Goal: Task Accomplishment & Management: Complete application form

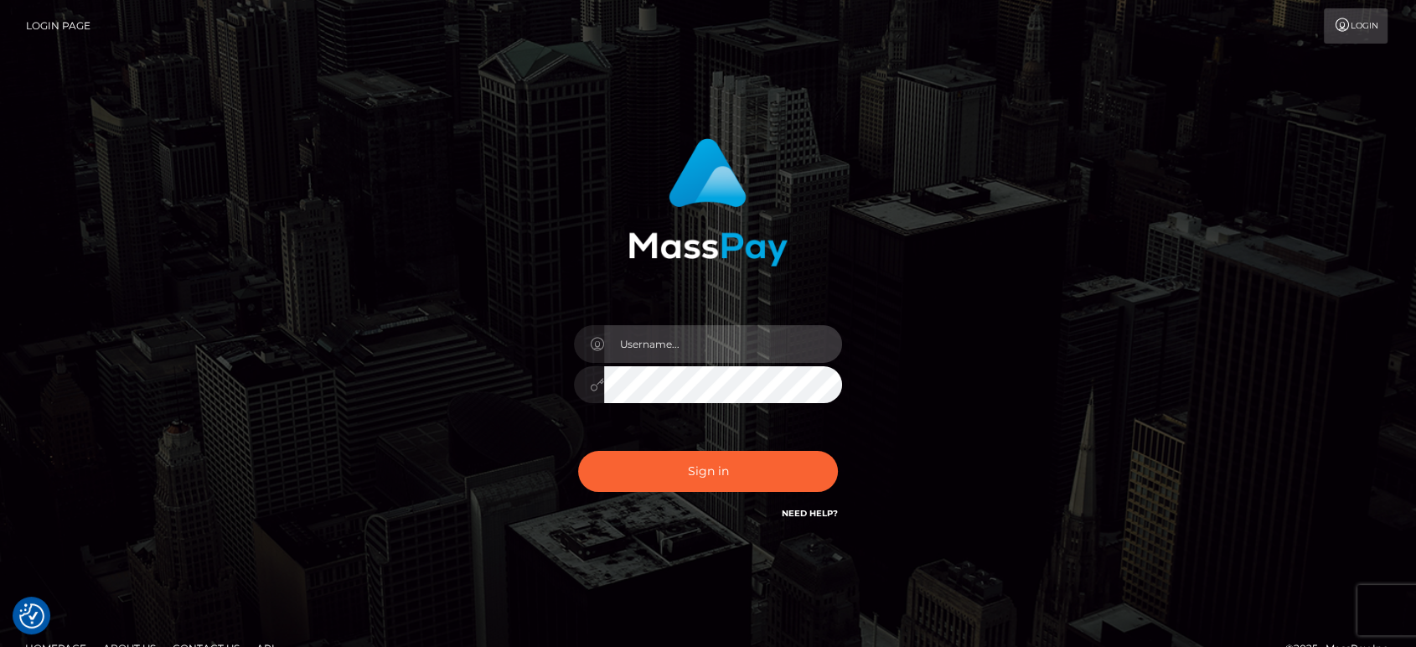
drag, startPoint x: 690, startPoint y: 335, endPoint x: 820, endPoint y: 323, distance: 131.2
click at [690, 335] on input "text" at bounding box center [723, 344] width 238 height 38
paste input "[PERSON_NAME].B2"
type input "[PERSON_NAME].B2"
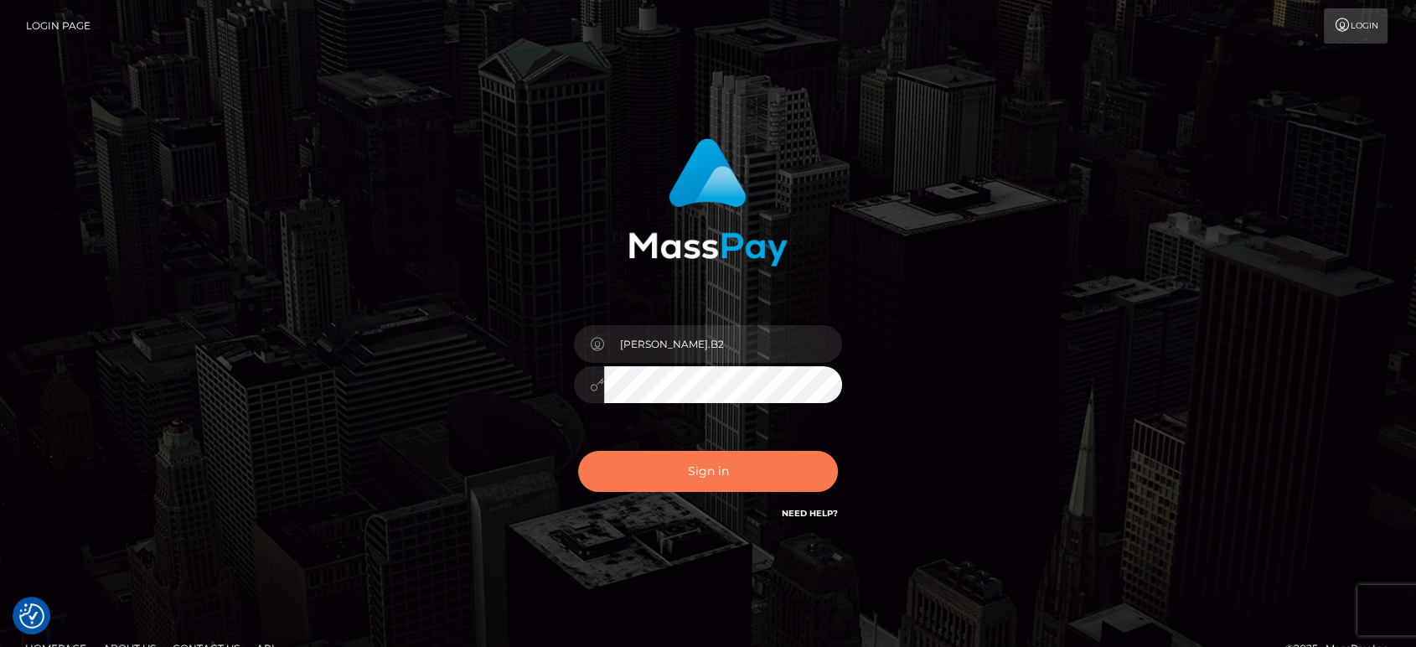
click at [735, 468] on button "Sign in" at bounding box center [708, 471] width 260 height 41
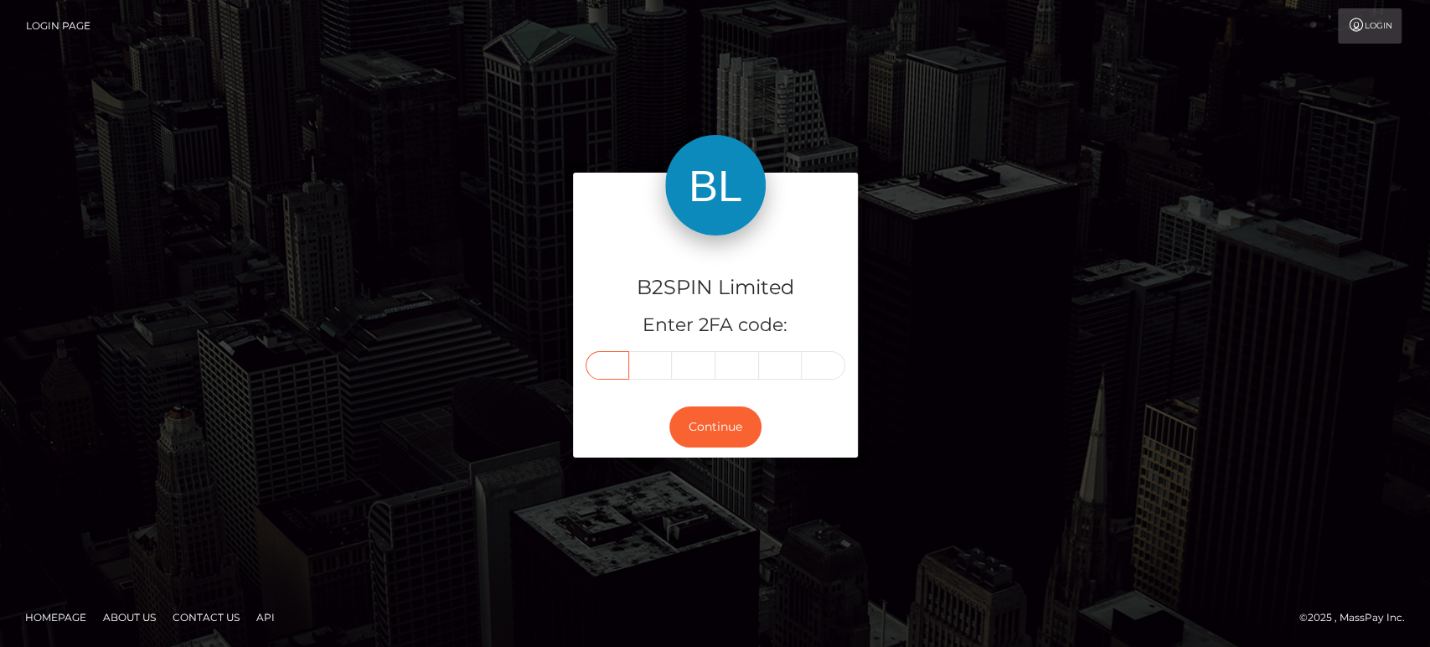
paste input "7"
type input "7"
type input "2"
type input "6"
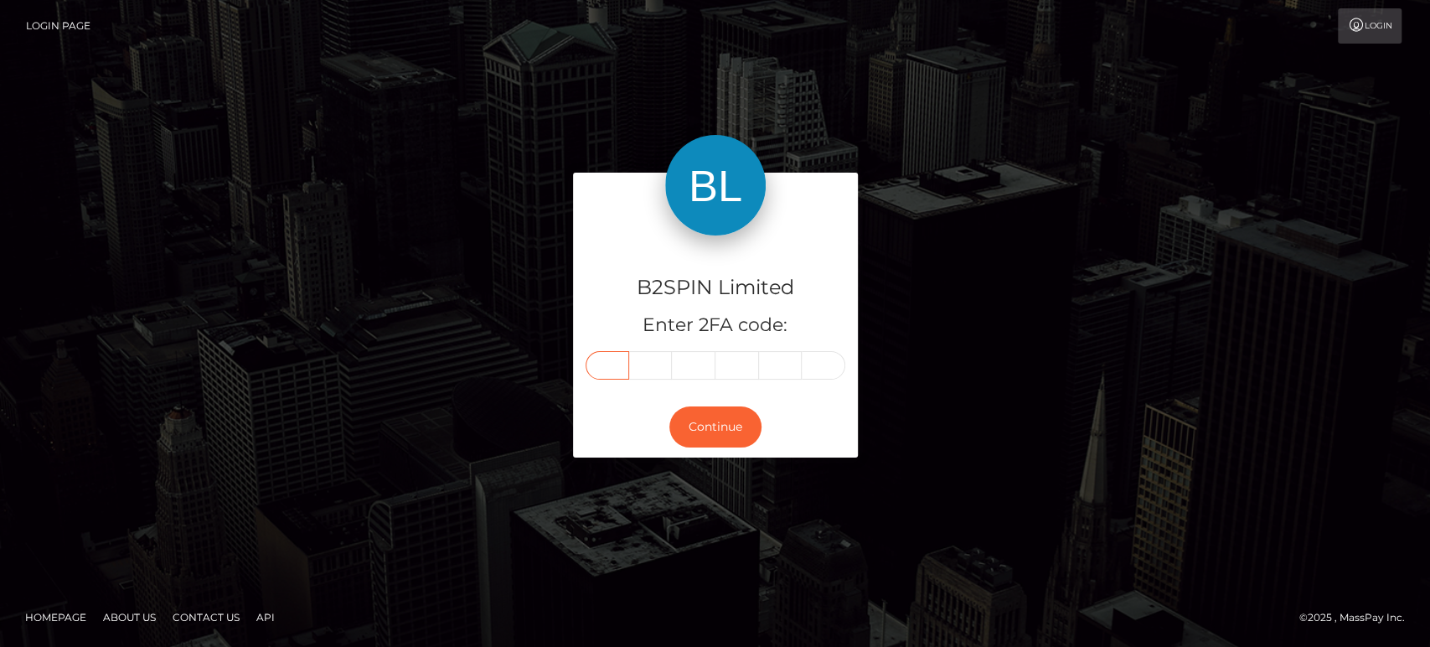
type input "8"
type input "7"
drag, startPoint x: 717, startPoint y: 426, endPoint x: 1029, endPoint y: 497, distance: 319.7
click at [717, 427] on button "Continue" at bounding box center [716, 426] width 92 height 41
click at [1307, 420] on div "B2SPIN Limited Enter 2FA code: 7 2 6 6 8 7 726687 Continue" at bounding box center [715, 323] width 1430 height 552
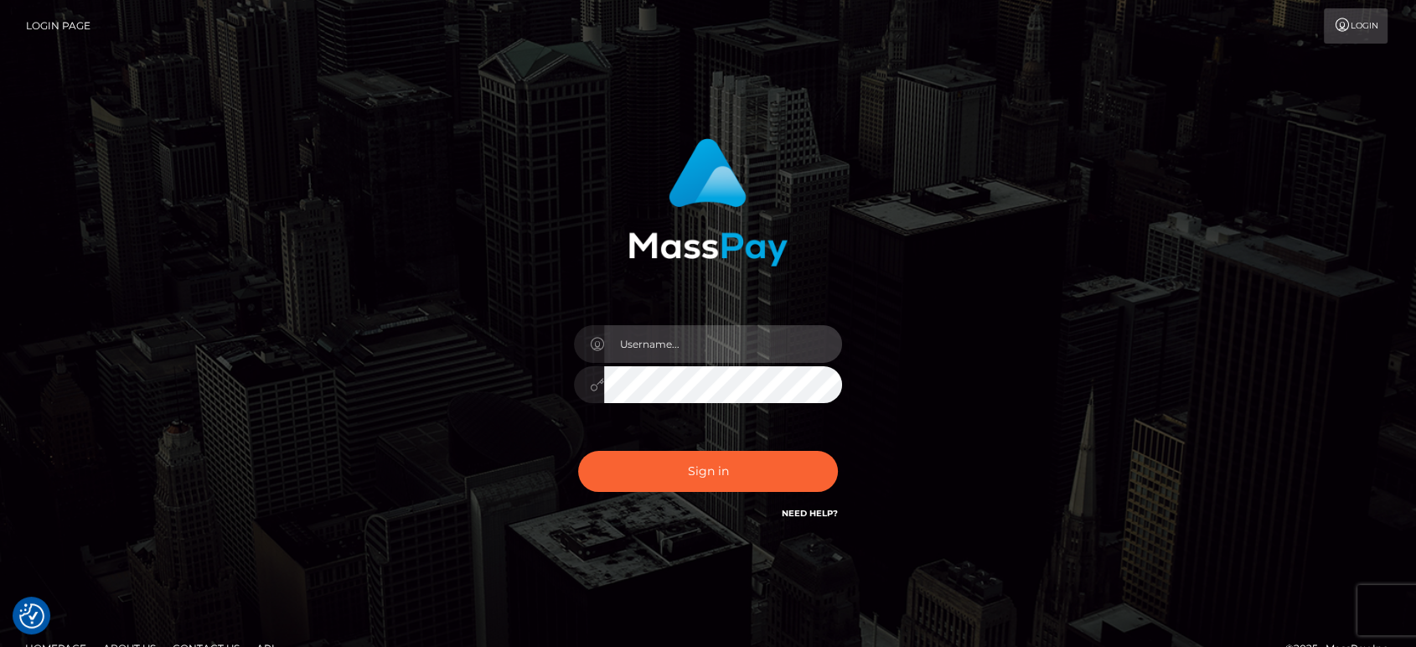
click at [715, 346] on input "text" at bounding box center [723, 344] width 238 height 38
paste input "[PERSON_NAME].B2"
type input "[PERSON_NAME].B2"
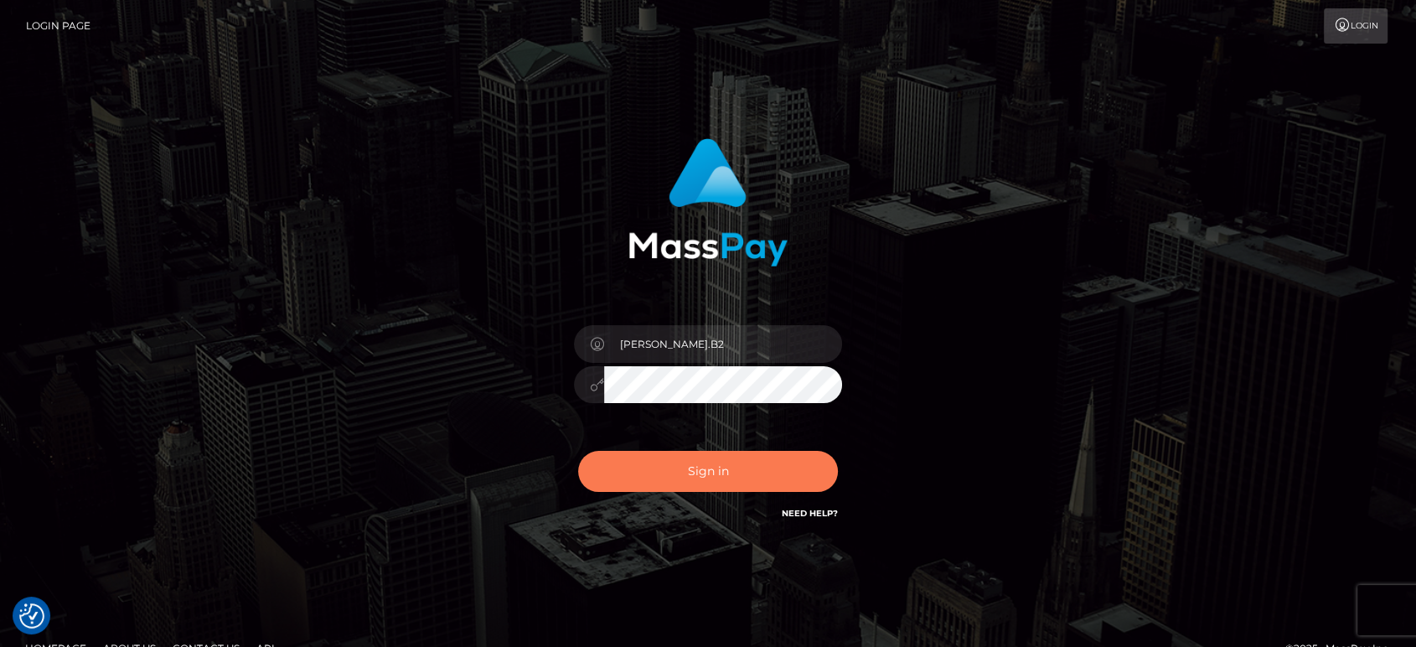
click at [751, 469] on button "Sign in" at bounding box center [708, 471] width 260 height 41
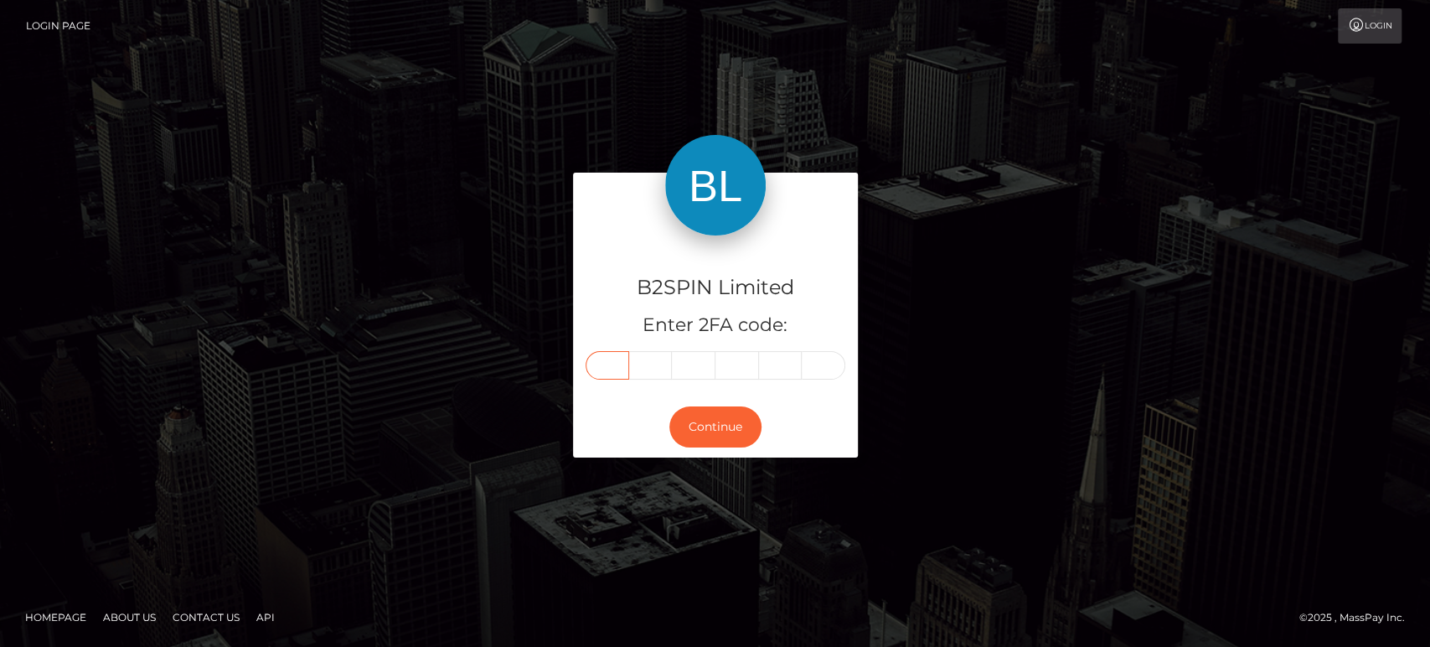
click at [623, 365] on input "text" at bounding box center [608, 365] width 44 height 28
paste input "4"
type input "4"
type input "5"
type input "2"
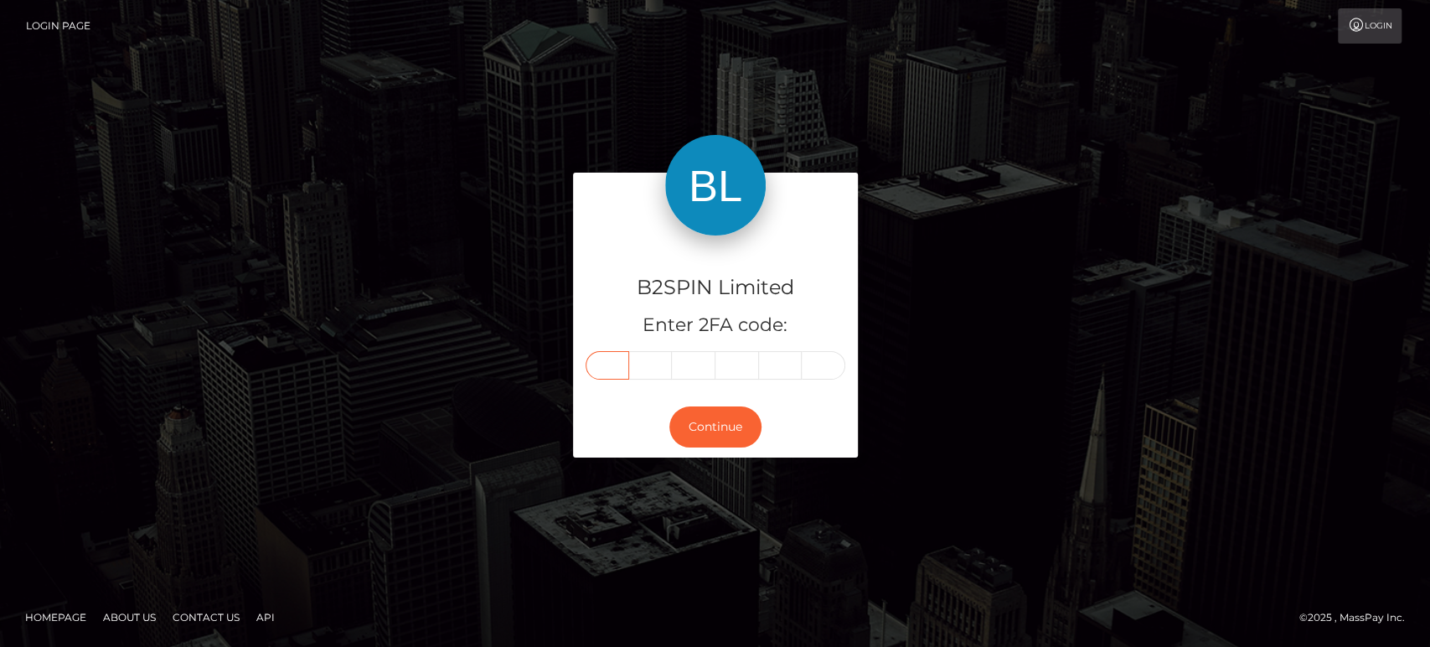
type input "3"
type input "1"
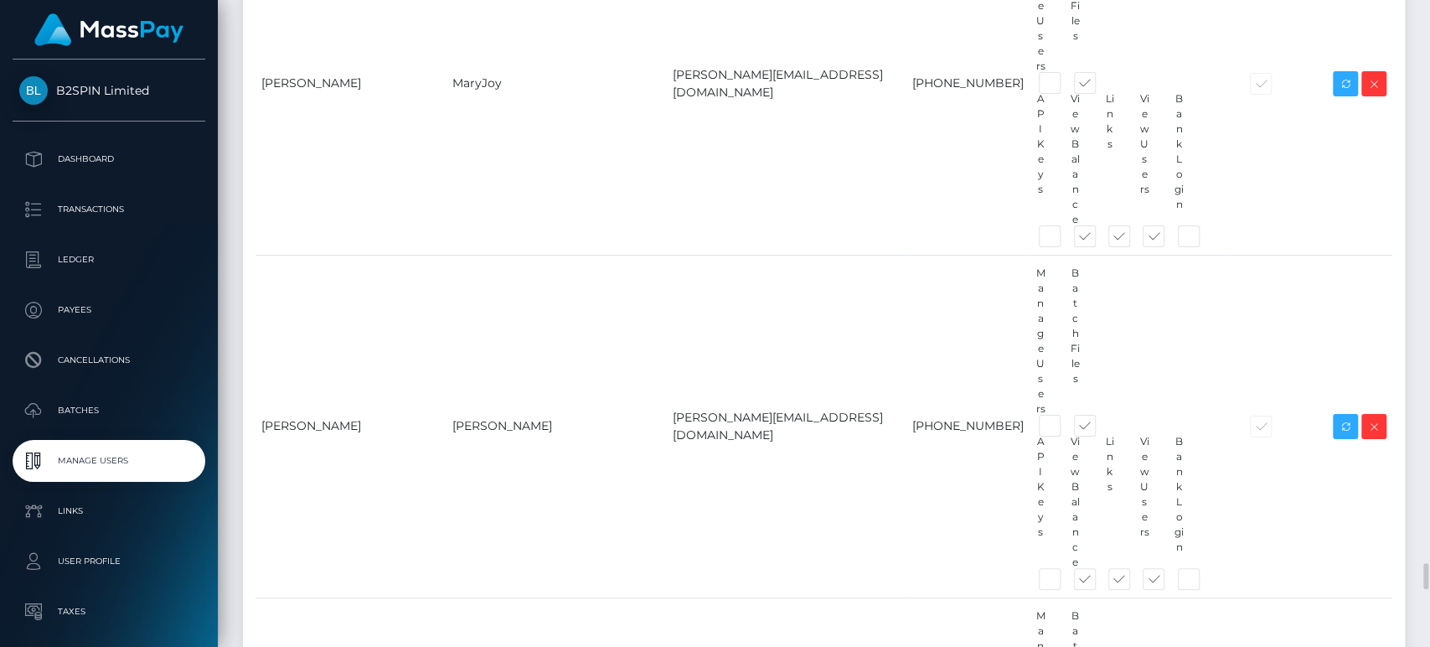
scroll to position [13872, 0]
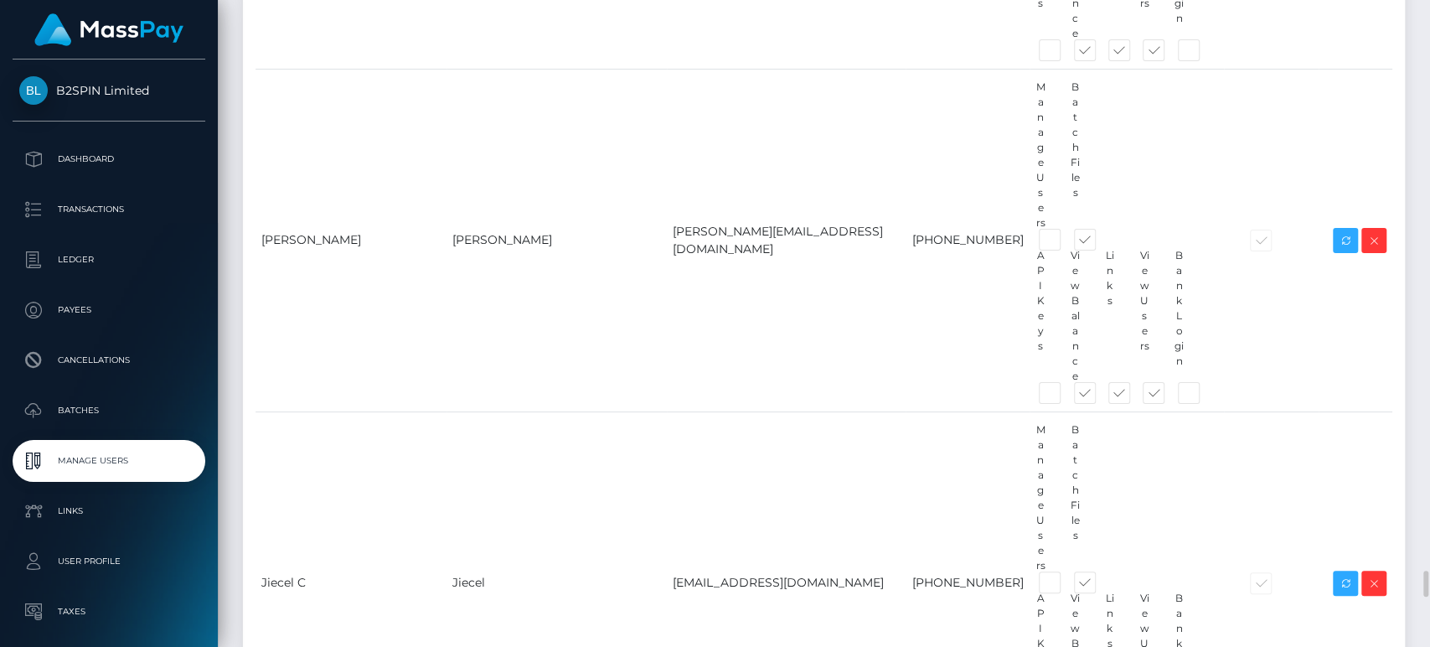
checkbox input "false"
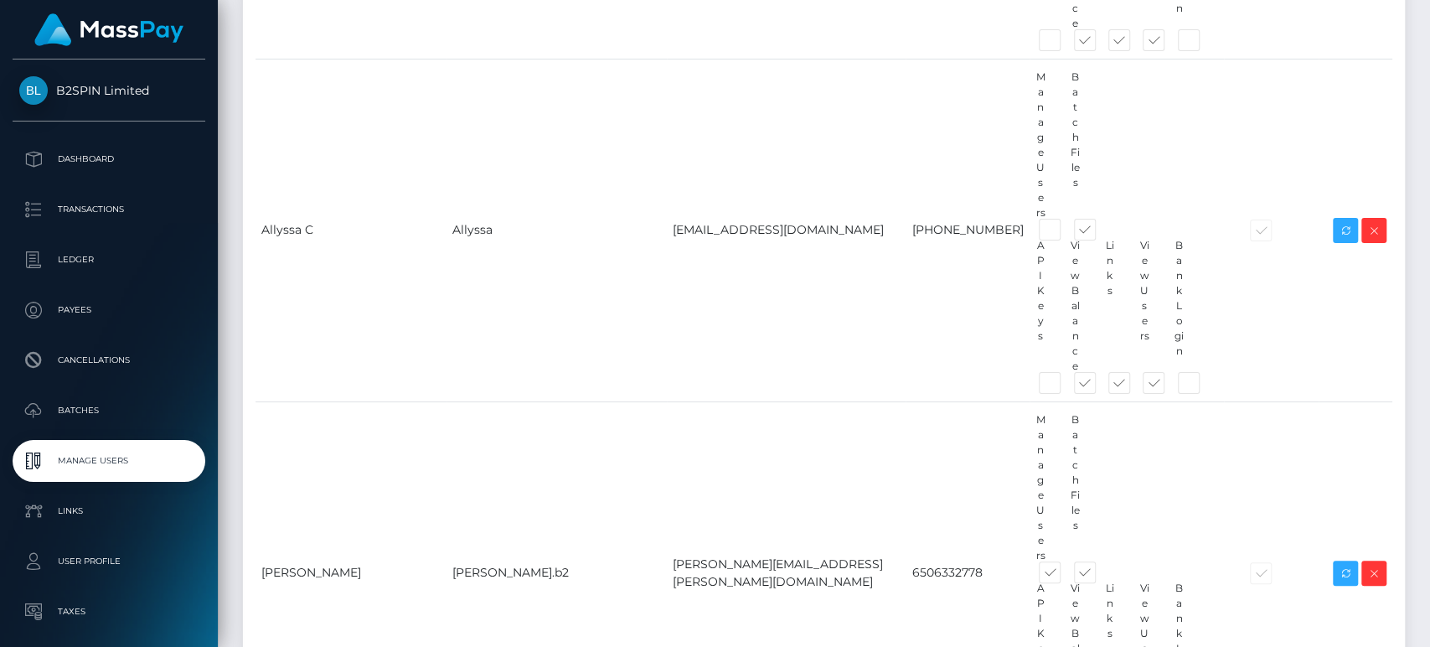
scroll to position [15096, 0]
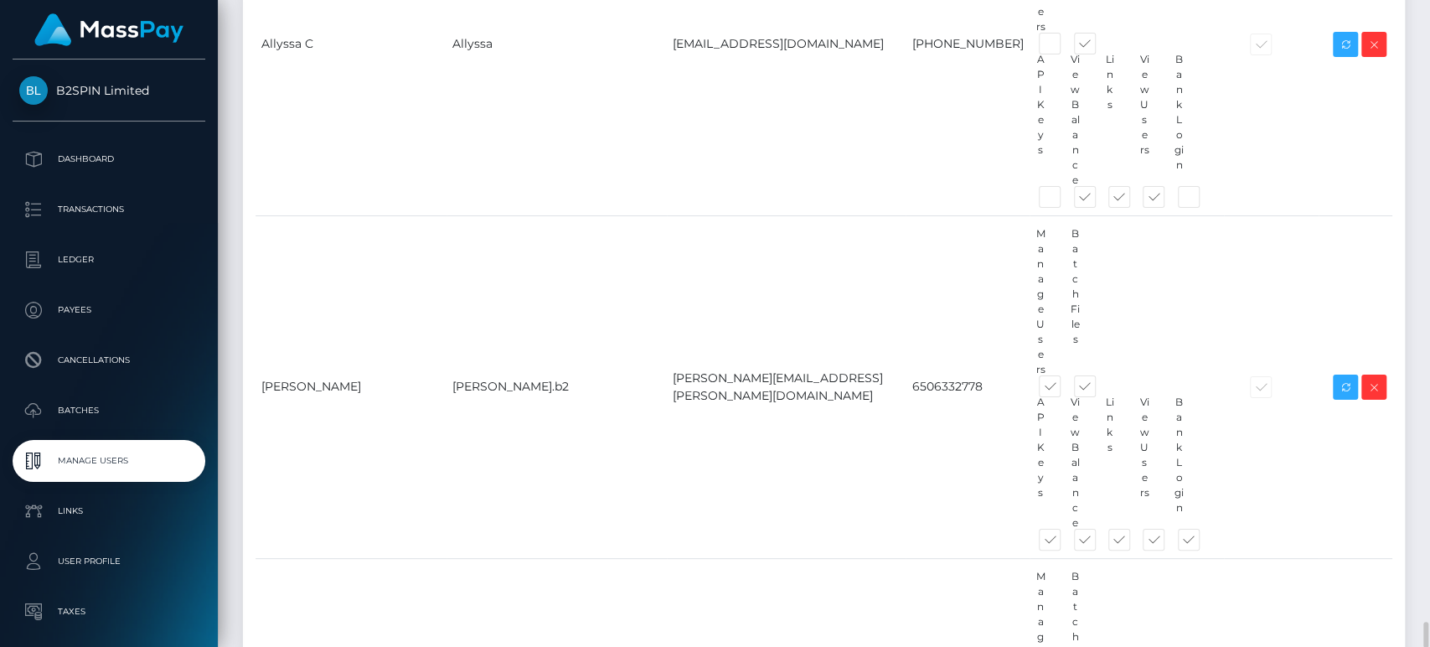
paste input "Renee Requilme"
type input "Renee Requilme"
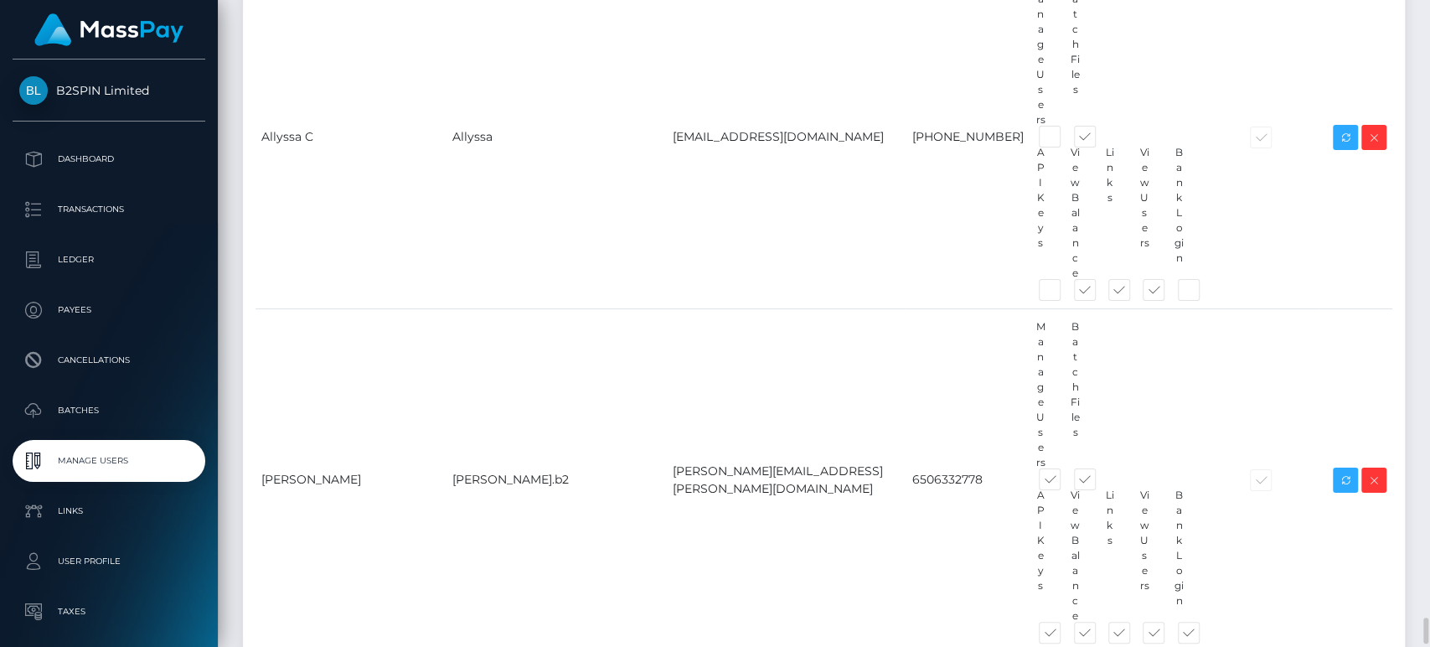
scroll to position [14910, 0]
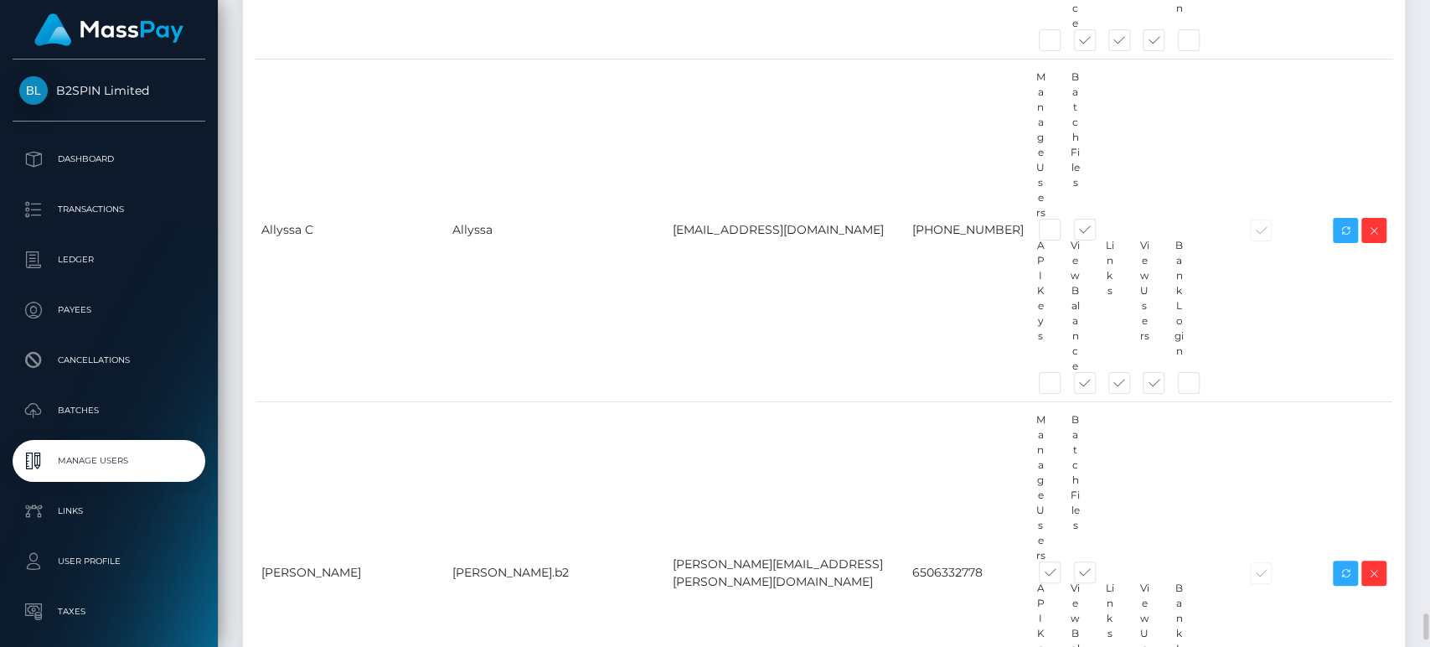
drag, startPoint x: 468, startPoint y: 324, endPoint x: 396, endPoint y: 315, distance: 73.5
copy td "[PERSON_NAME].B2Spin"
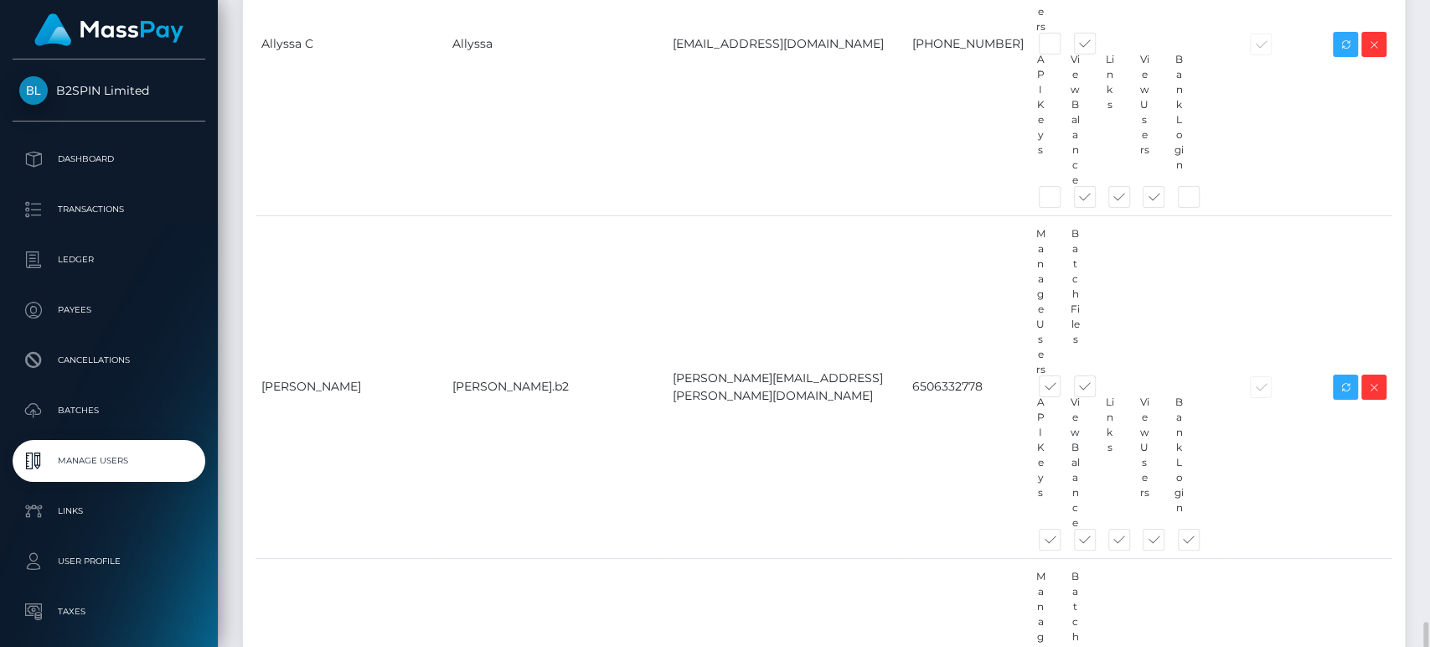
paste input "[PERSON_NAME].B2Spin"
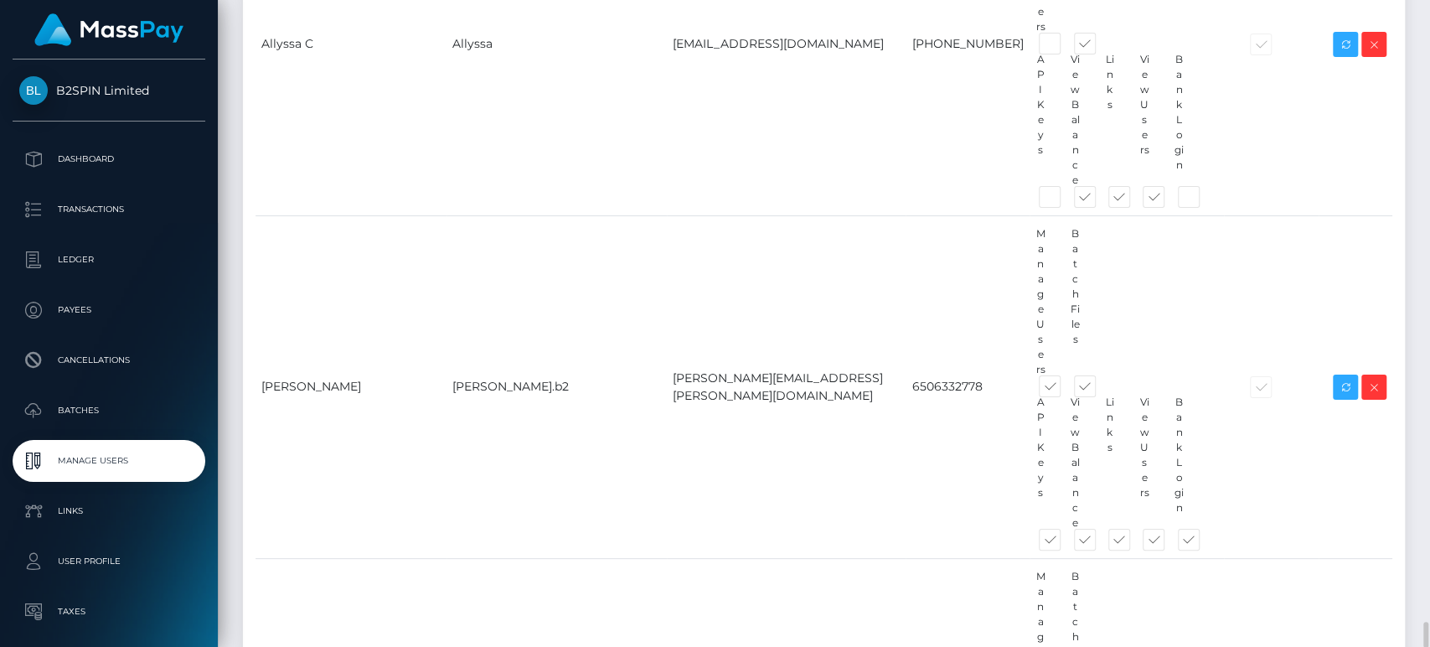
paste input "Renee"
type input "[PERSON_NAME].B2Spin"
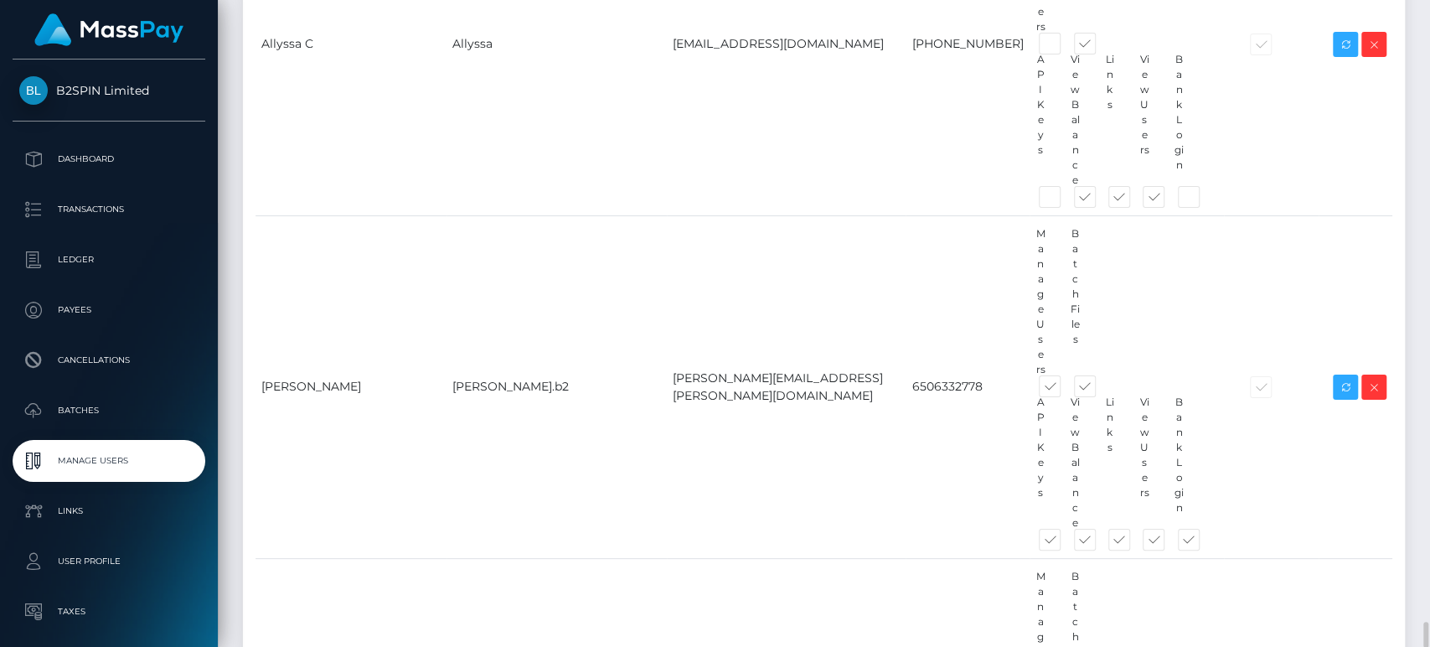
type input "Renee"
paste input "Requilme"
type input "Requilme"
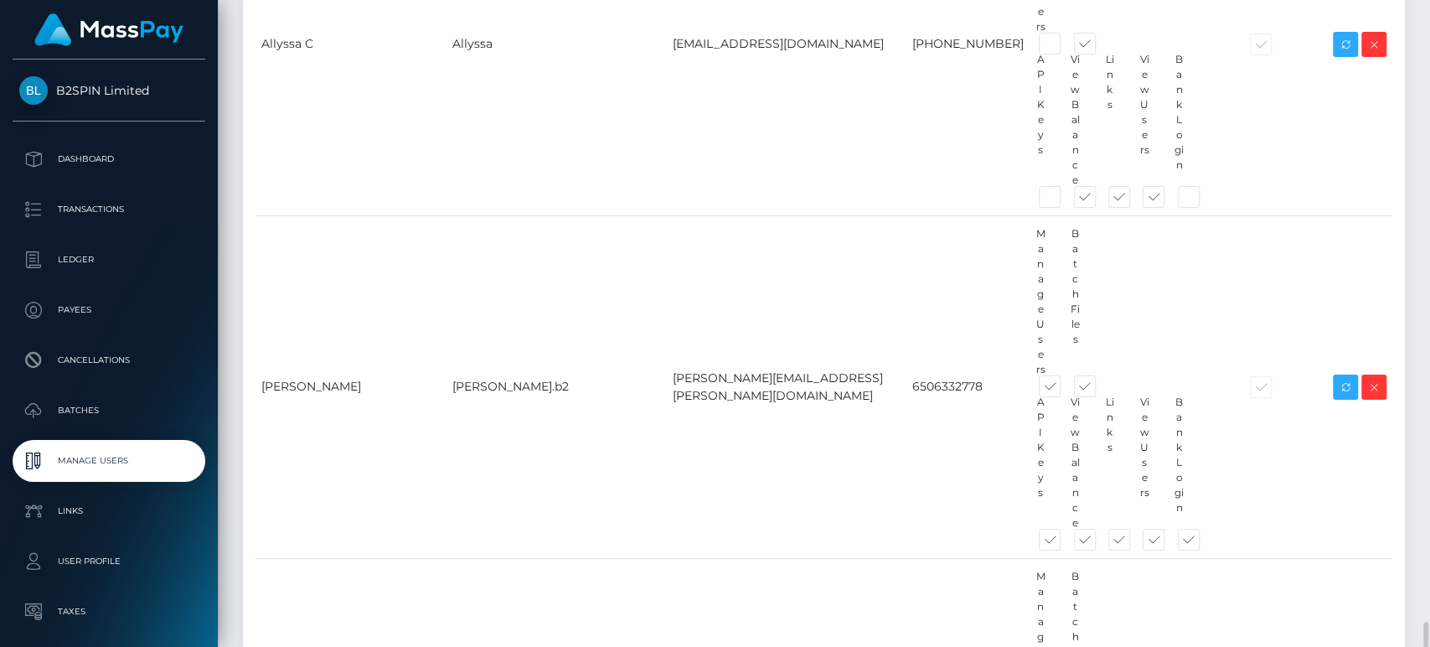
paste input "Requilme"
type input "Requilme"
drag, startPoint x: 1130, startPoint y: 485, endPoint x: 968, endPoint y: 473, distance: 163.0
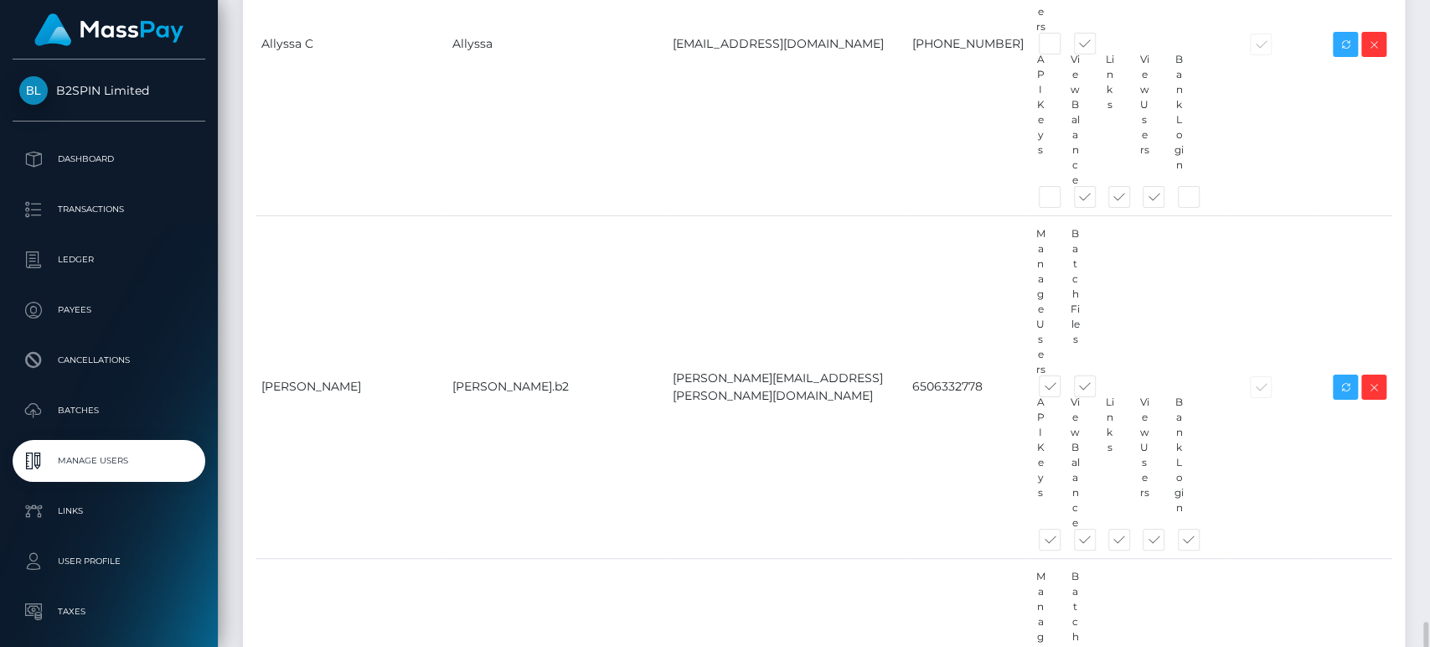
paste input "[PERSON_NAME][EMAIL_ADDRESS][DOMAIN_NAME]"
type input "[PERSON_NAME][EMAIL_ADDRESS][DOMAIN_NAME]"
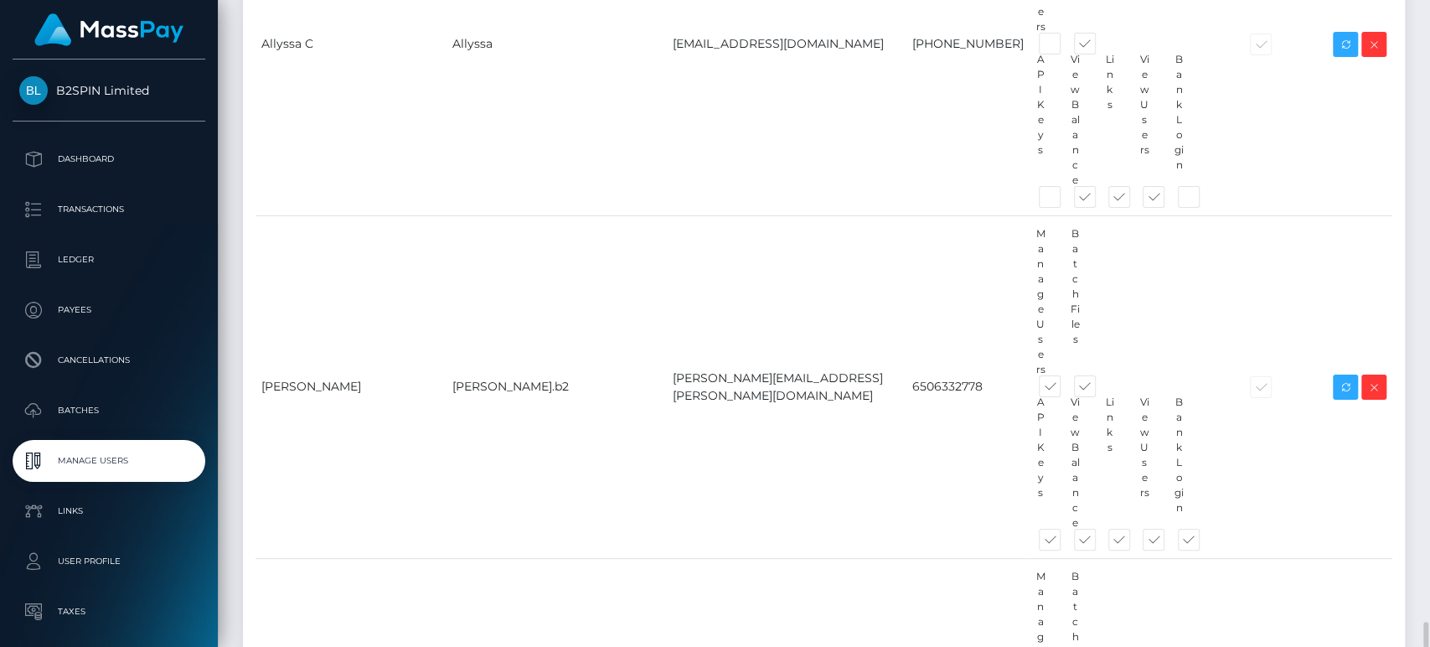
type input "000000000"
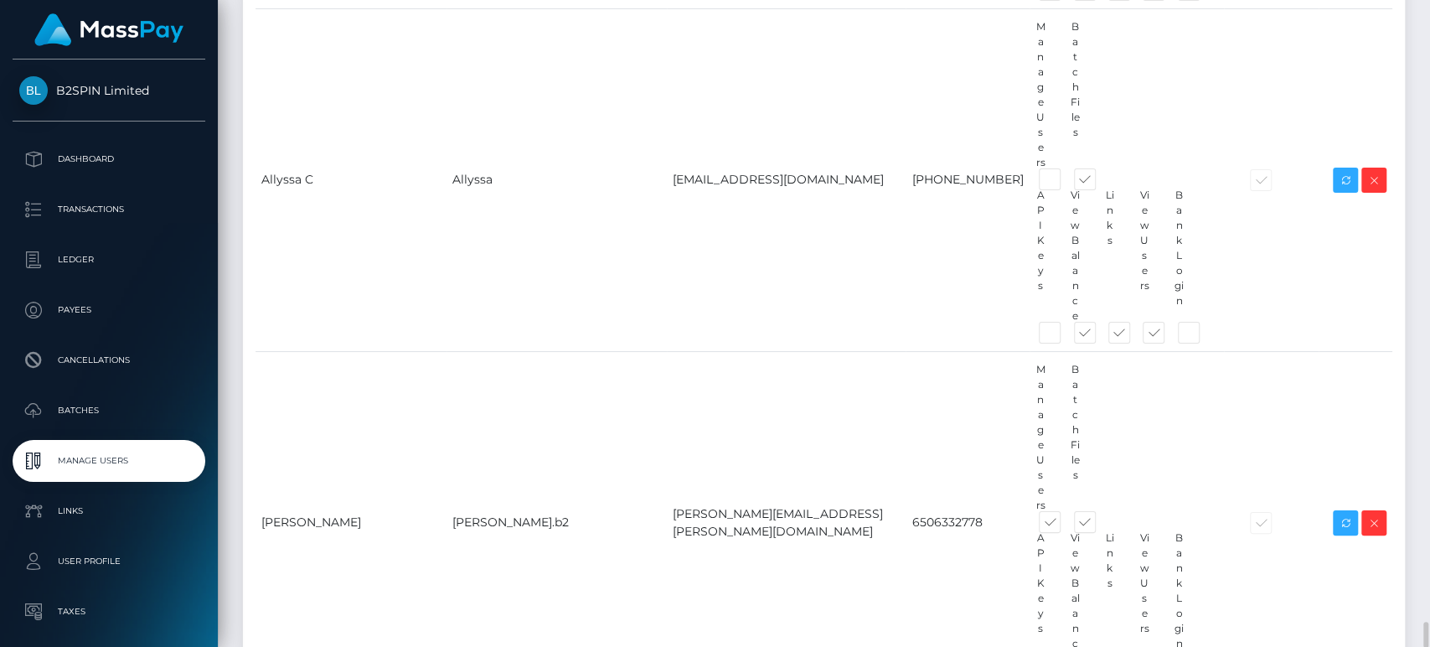
scroll to position [15304, 0]
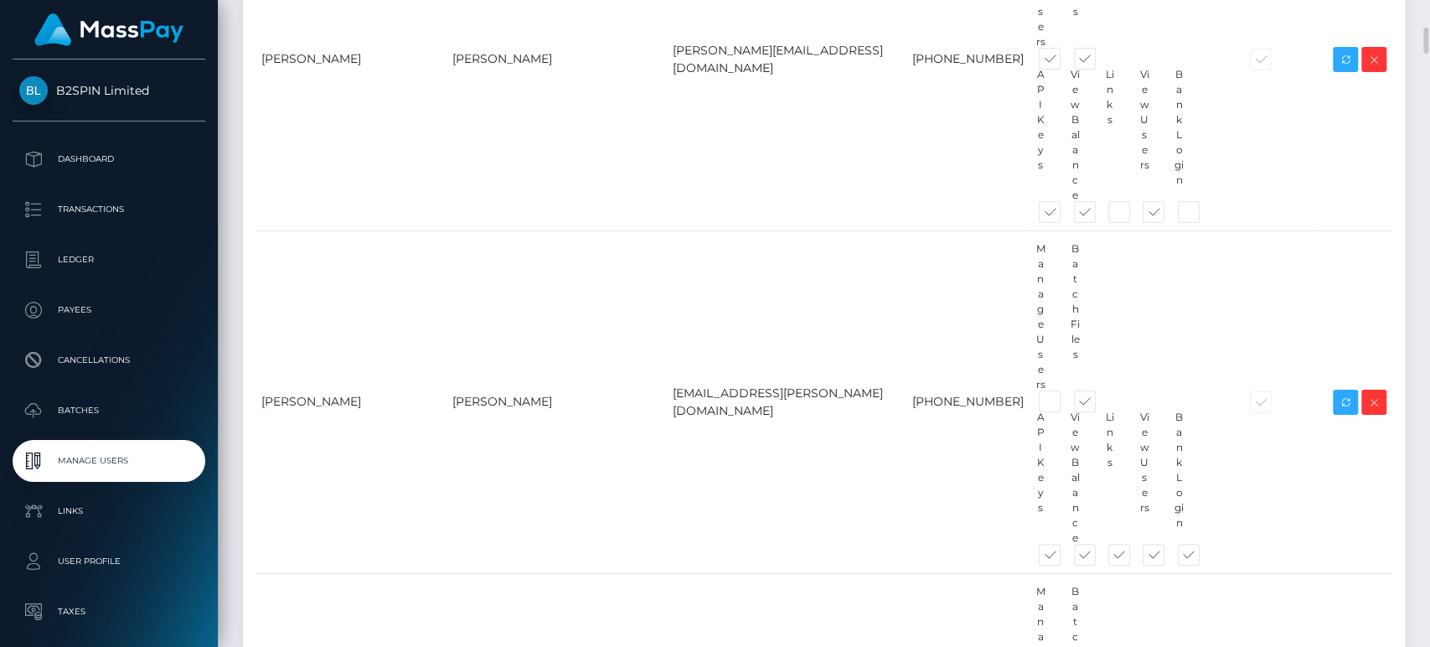
scroll to position [966, 0]
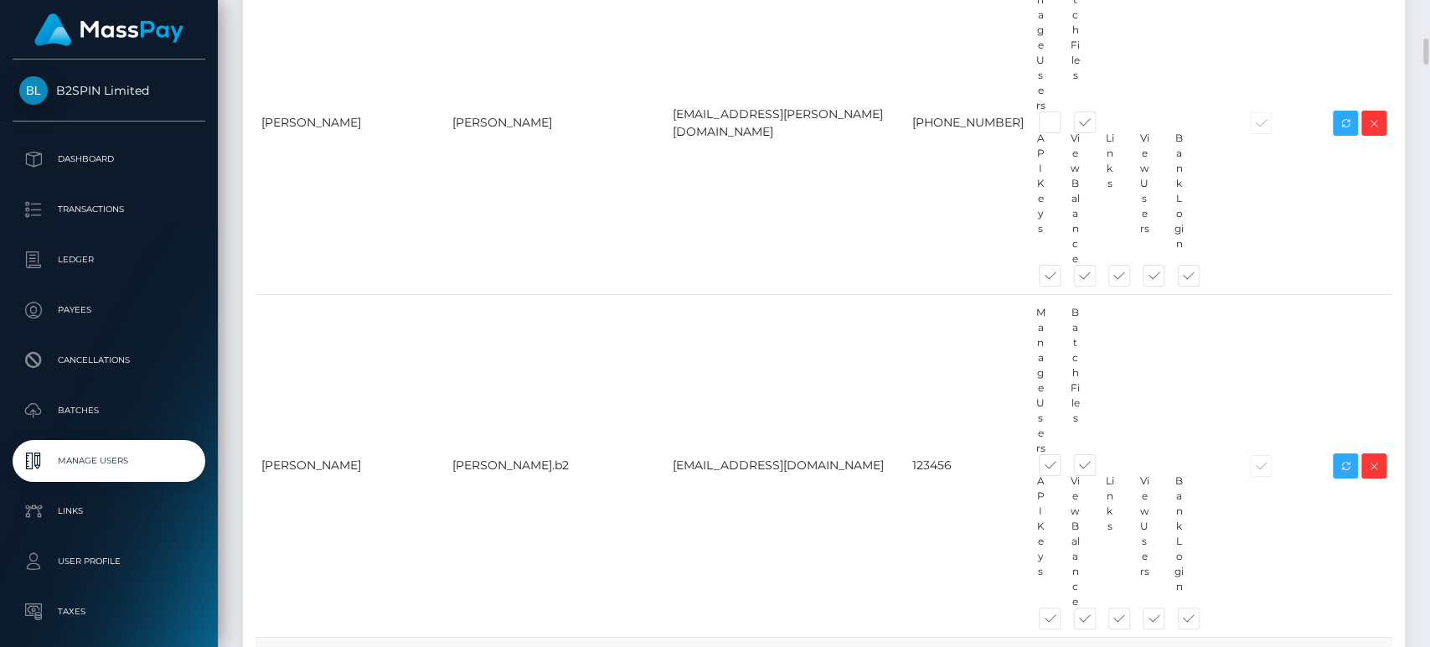
checkbox input "false"
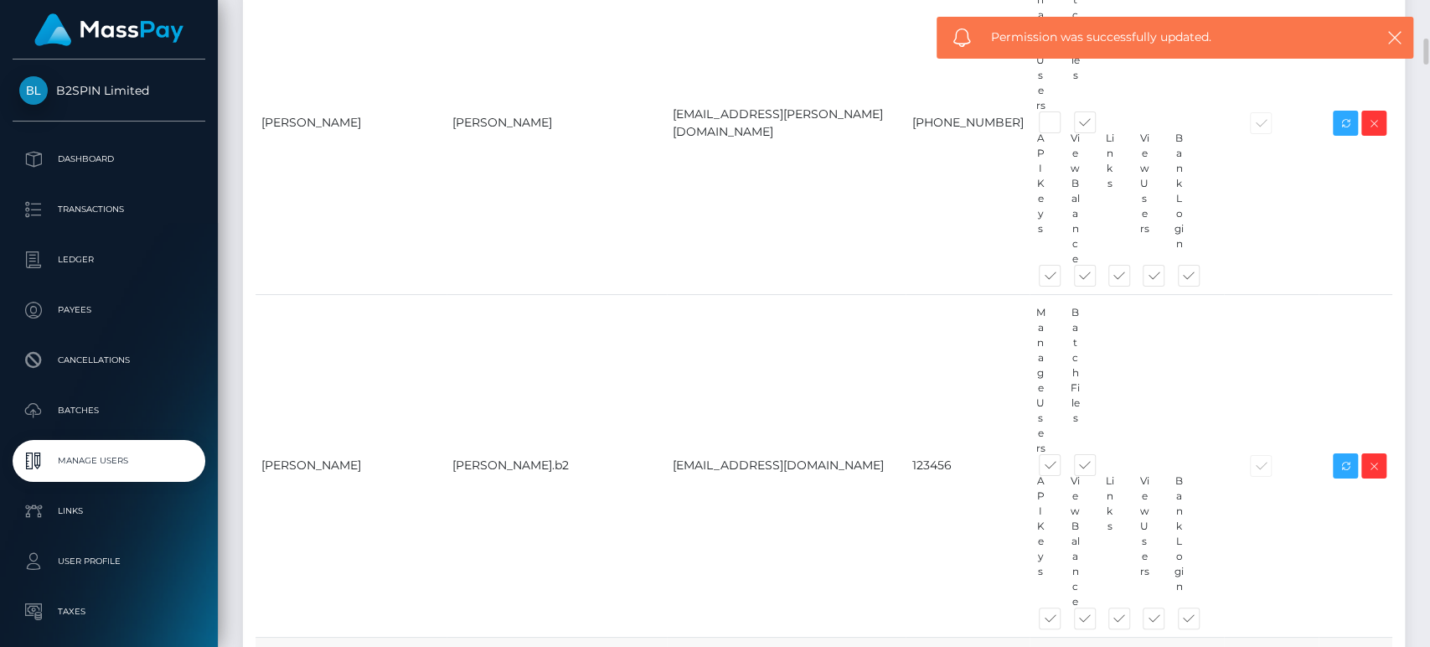
drag, startPoint x: 976, startPoint y: 184, endPoint x: 991, endPoint y: 286, distance: 102.5
checkbox input "false"
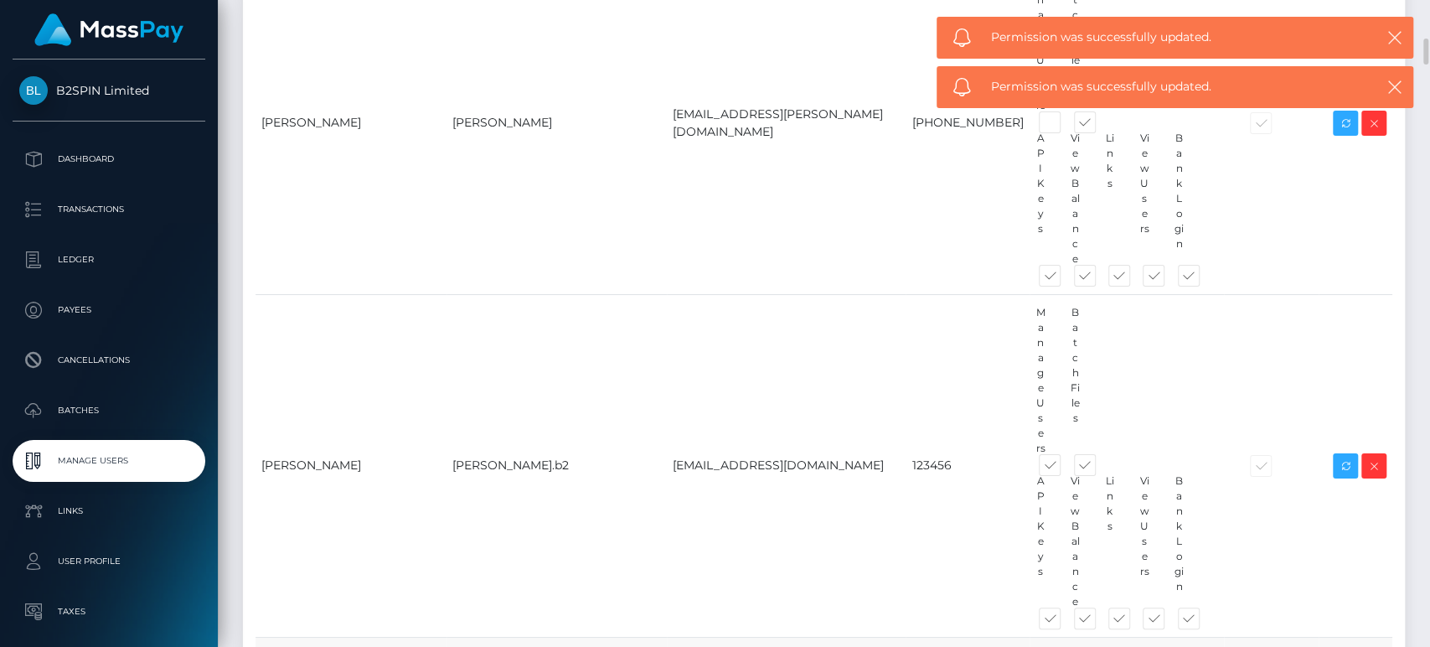
checkbox input "false"
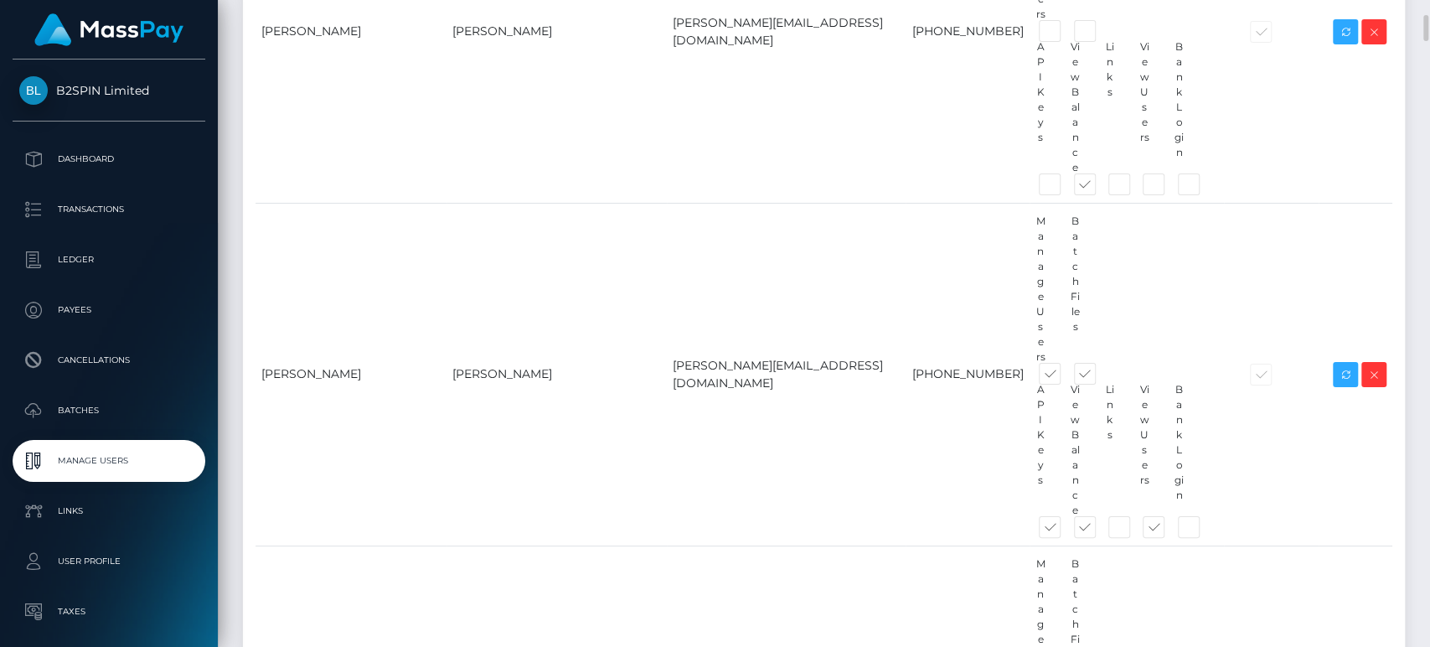
scroll to position [744, 0]
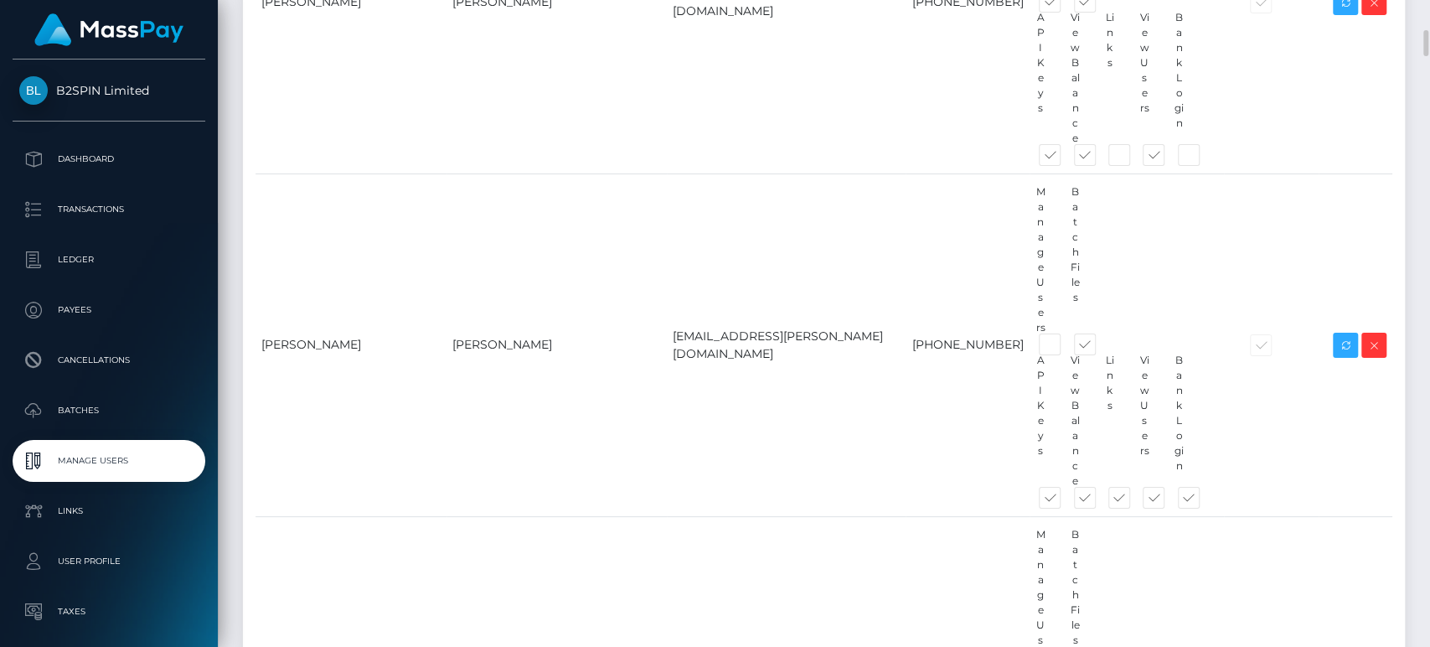
checkbox input "true"
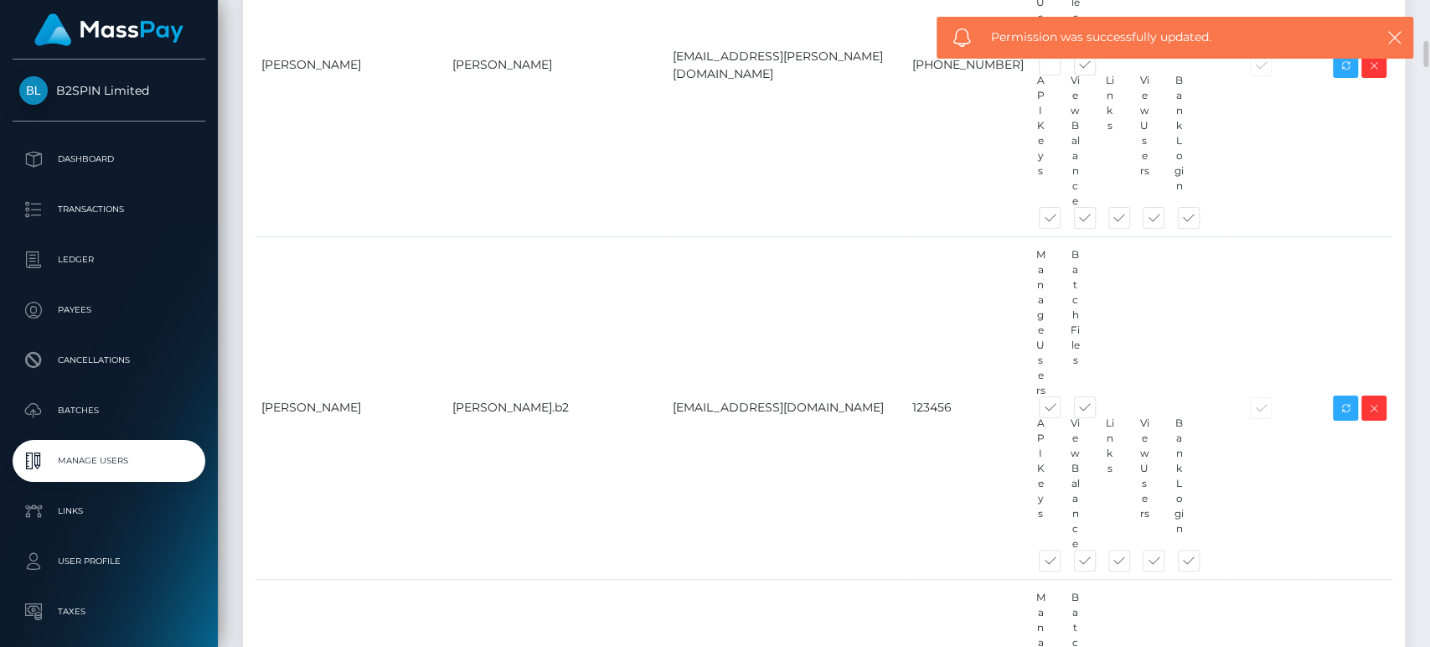
scroll to position [651, 0]
